Goal: Information Seeking & Learning: Find specific fact

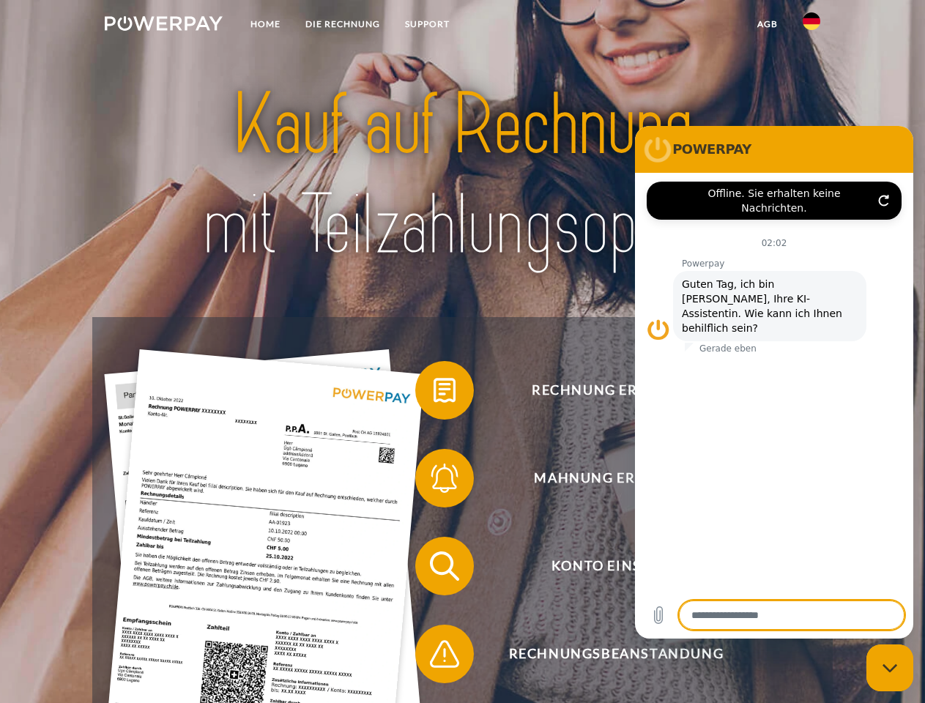
click at [163, 26] on img at bounding box center [164, 23] width 118 height 15
click at [811, 26] on img at bounding box center [811, 21] width 18 height 18
click at [767, 24] on link "agb" at bounding box center [767, 24] width 45 height 26
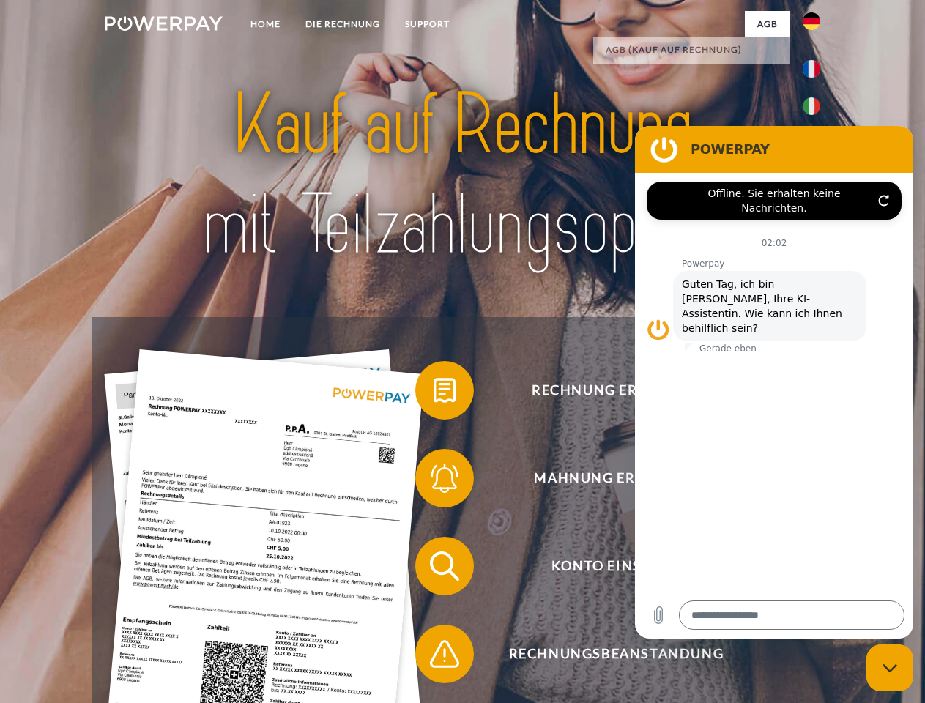
click at [433, 393] on span at bounding box center [422, 390] width 73 height 73
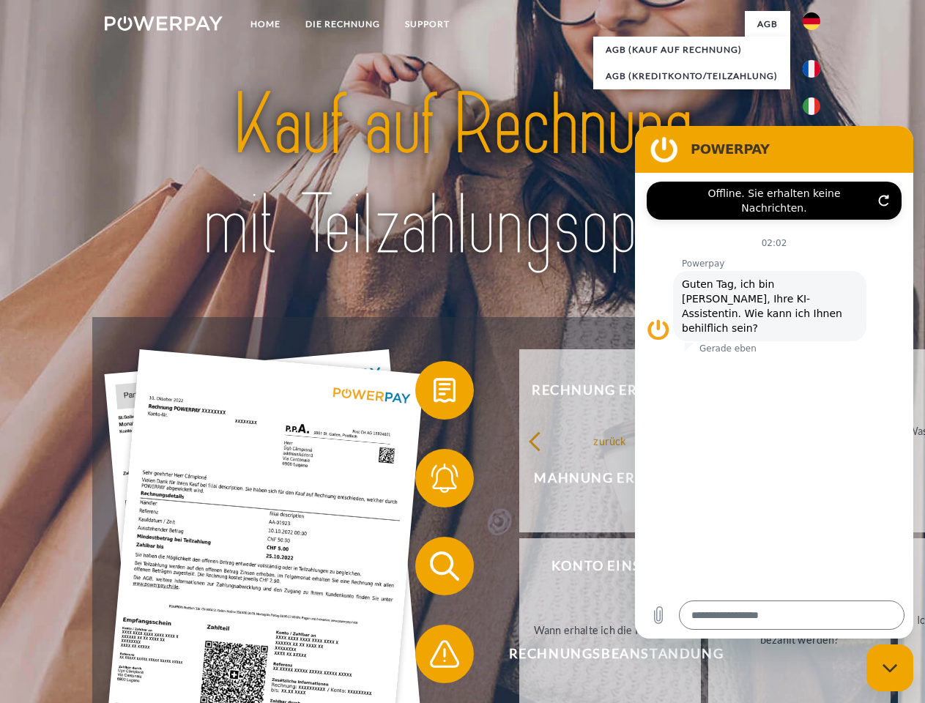
click at [433, 481] on div "Rechnung erhalten? Mahnung erhalten? Konto einsehen" at bounding box center [461, 610] width 739 height 586
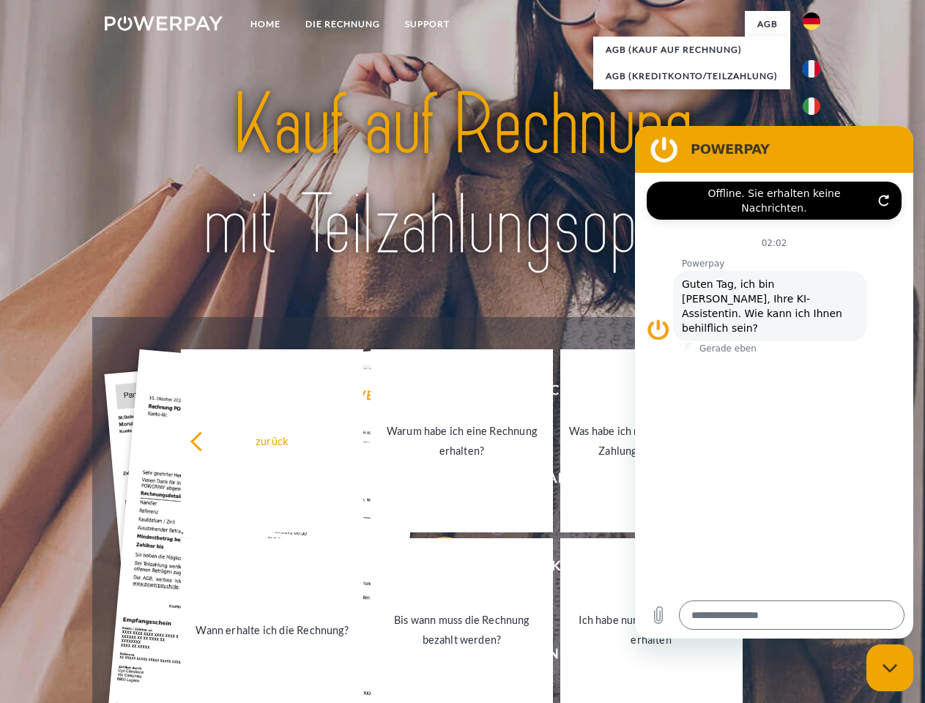
click at [433, 569] on link "Bis wann muss die Rechnung bezahlt werden?" at bounding box center [461, 629] width 182 height 183
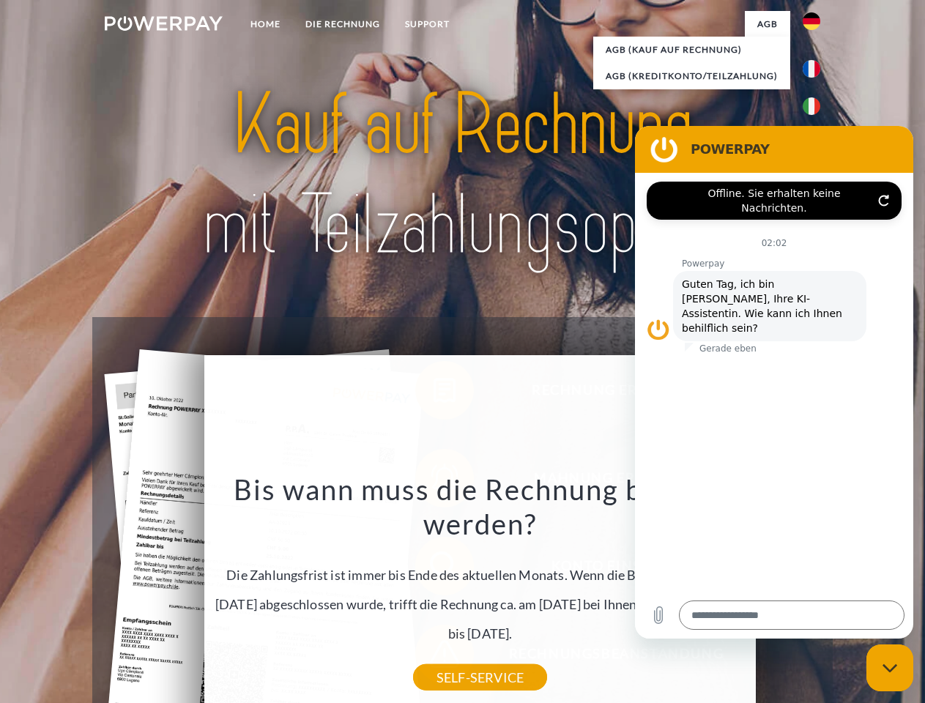
click at [433, 657] on div "Bis wann muss die Rechnung bezahlt werden? Die Zahlungsfrist ist immer bis Ende…" at bounding box center [480, 575] width 534 height 206
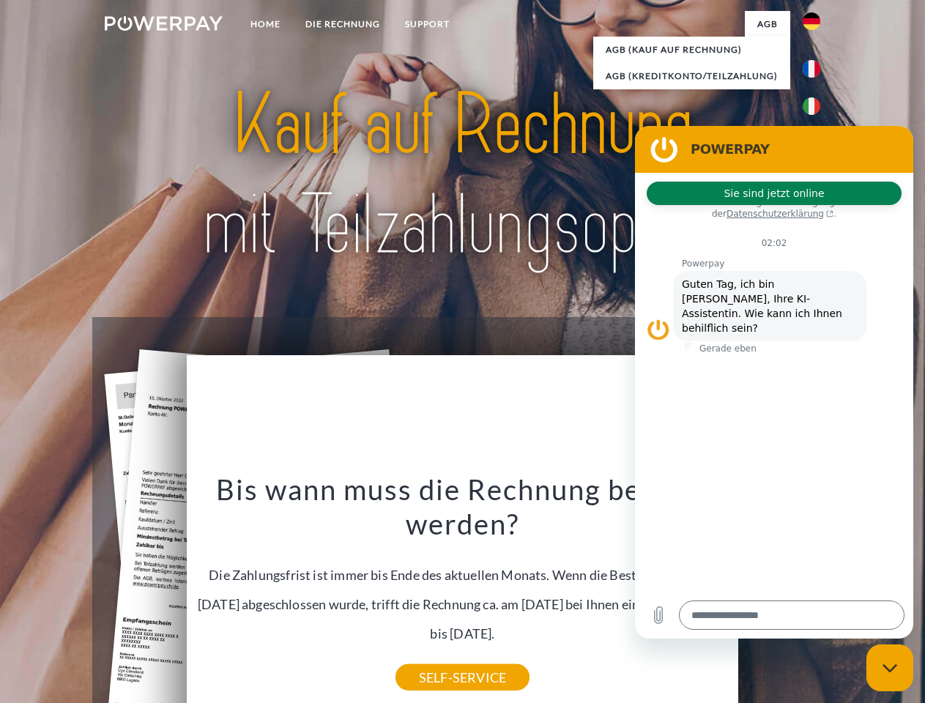
click at [890, 668] on icon "Messaging-Fenster schließen" at bounding box center [889, 668] width 15 height 10
type textarea "*"
